Goal: Task Accomplishment & Management: Manage account settings

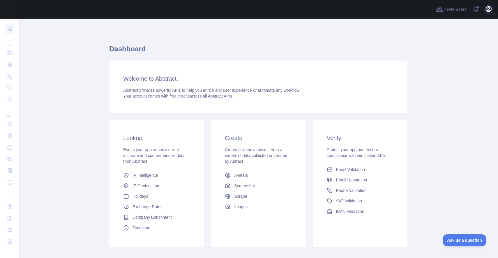
click at [488, 12] on icon "button" at bounding box center [488, 8] width 5 height 5
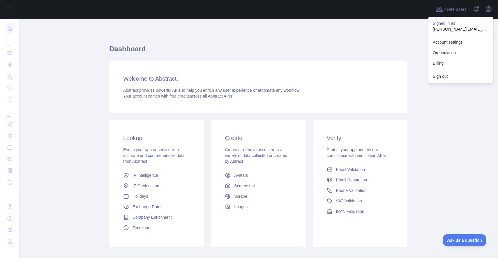
click at [467, 28] on p "[PERSON_NAME][EMAIL_ADDRESS][DOMAIN_NAME]" at bounding box center [461, 29] width 56 height 6
click at [454, 42] on link "Account settings" at bounding box center [460, 42] width 65 height 10
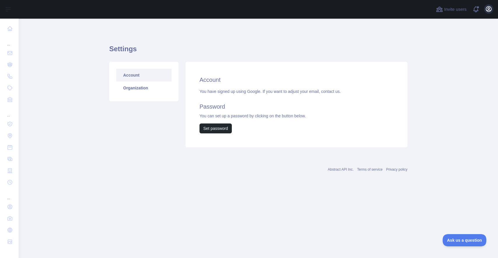
click at [485, 9] on button "Open user menu" at bounding box center [488, 8] width 9 height 9
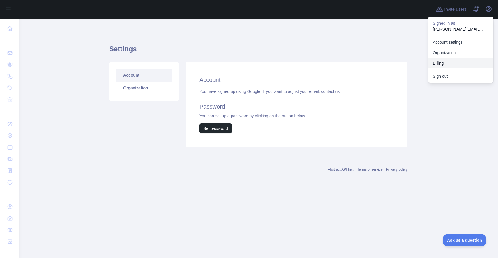
click at [446, 61] on button "Billing" at bounding box center [460, 63] width 65 height 10
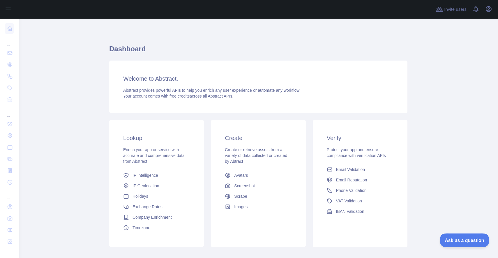
click at [454, 238] on span "Ask us a question" at bounding box center [462, 239] width 44 height 4
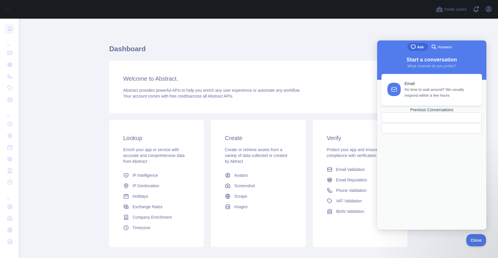
click at [425, 133] on div at bounding box center [431, 128] width 100 height 10
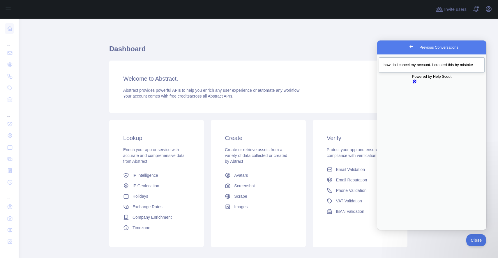
click at [422, 68] on div "Previous Conversations" at bounding box center [431, 68] width 96 height 0
